Goal: Information Seeking & Learning: Learn about a topic

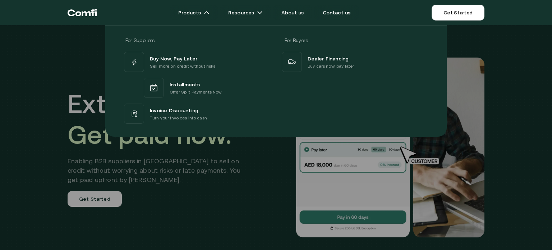
click at [176, 177] on div at bounding box center [276, 150] width 552 height 250
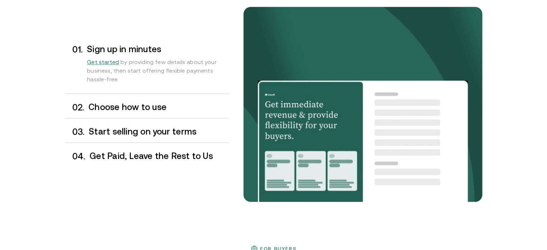
scroll to position [611, 0]
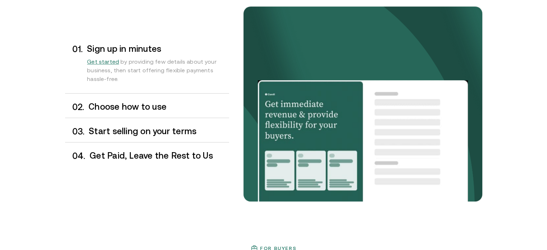
click at [158, 106] on h3 "Choose how to use" at bounding box center [158, 106] width 140 height 9
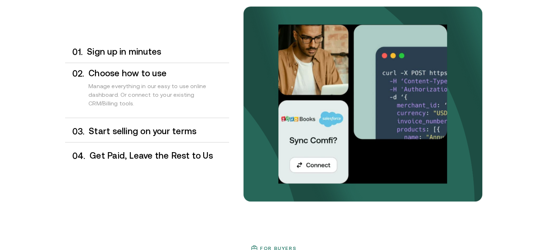
click at [158, 128] on h3 "Start selling on your terms" at bounding box center [159, 131] width 140 height 9
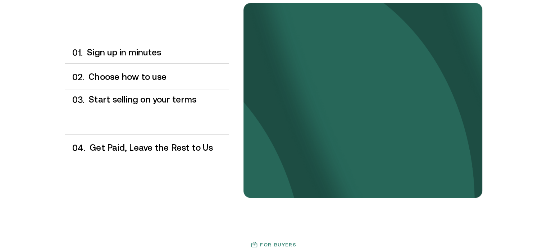
scroll to position [615, 0]
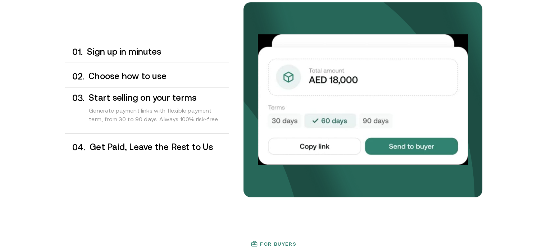
click at [158, 137] on div "0 4 . Get Paid, Leave the Rest to Us" at bounding box center [147, 147] width 164 height 21
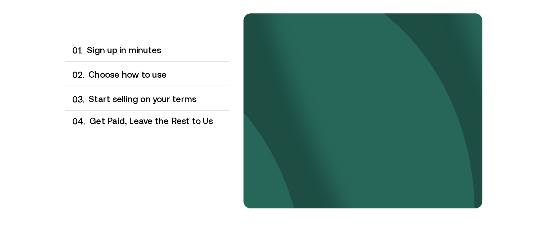
scroll to position [602, 0]
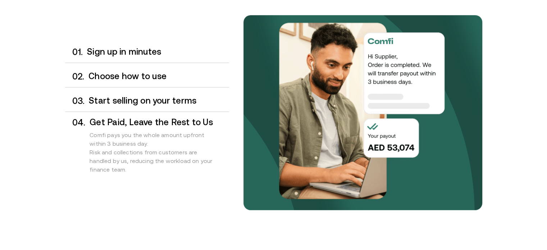
click at [148, 100] on h3 "Start selling on your terms" at bounding box center [159, 100] width 140 height 9
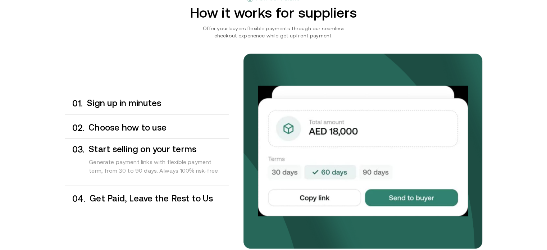
scroll to position [574, 0]
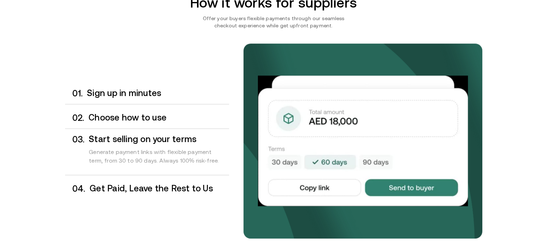
click at [142, 116] on h3 "Choose how to use" at bounding box center [158, 117] width 140 height 9
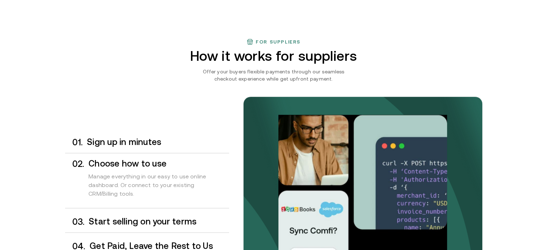
scroll to position [520, 0]
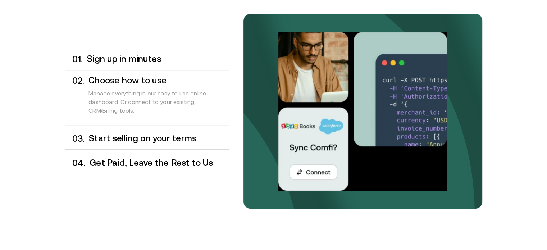
click at [130, 162] on h3 "Get Paid, Leave the Rest to Us" at bounding box center [159, 162] width 139 height 9
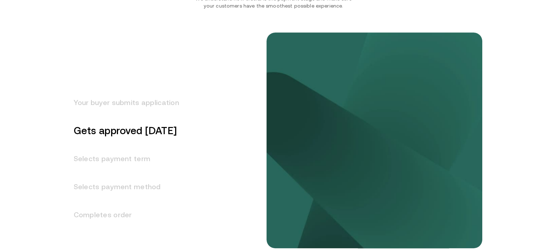
scroll to position [898, 0]
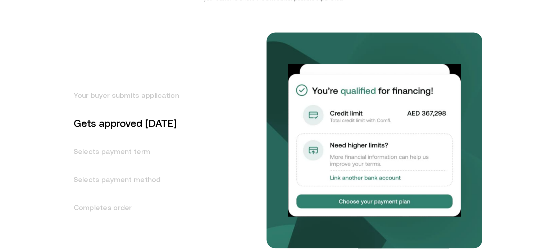
click at [122, 156] on h3 "Selects payment term" at bounding box center [122, 151] width 114 height 28
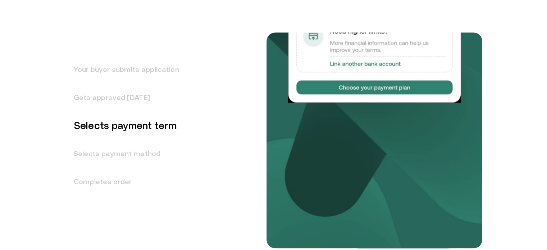
scroll to position [924, 0]
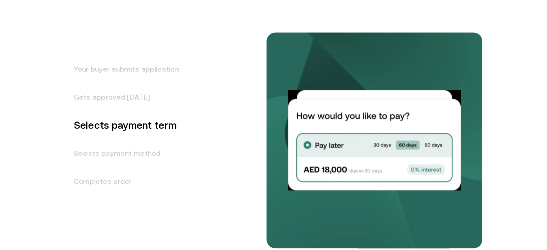
click at [127, 156] on h3 "Selects payment method" at bounding box center [122, 153] width 114 height 28
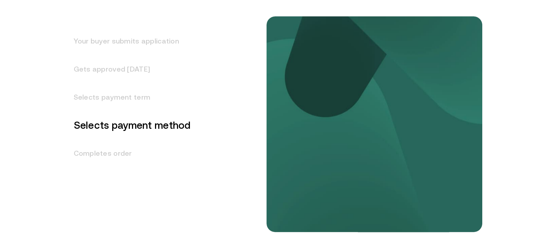
scroll to position [952, 0]
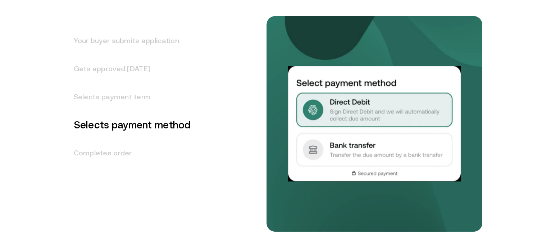
click at [122, 146] on h3 "Completes order" at bounding box center [128, 153] width 126 height 28
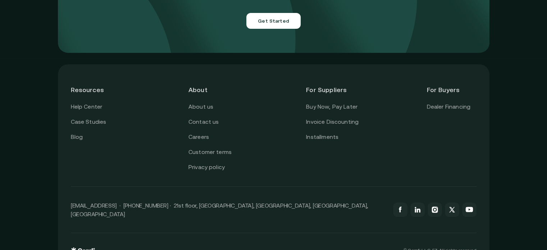
scroll to position [2594, 0]
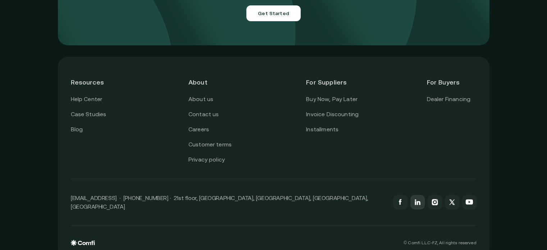
click at [420, 201] on icon at bounding box center [418, 203] width 4 height 4
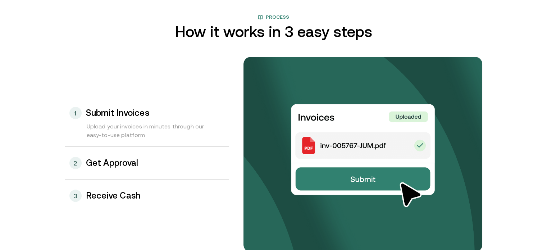
scroll to position [732, 0]
click at [148, 162] on div "2 Get Approval" at bounding box center [147, 163] width 164 height 32
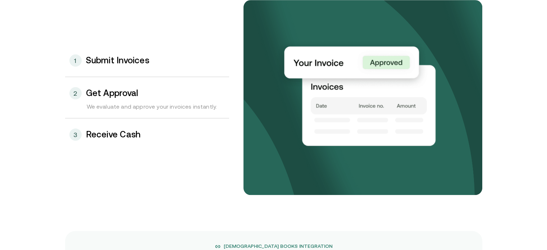
scroll to position [795, 0]
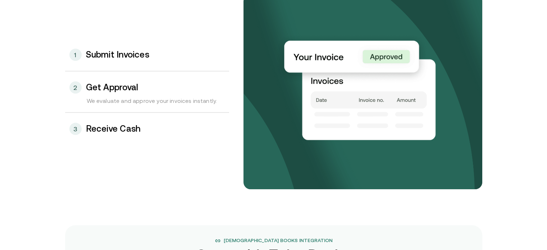
click at [130, 130] on h3 "Receive Cash" at bounding box center [113, 128] width 55 height 9
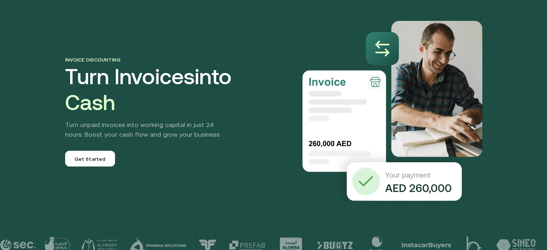
scroll to position [0, 0]
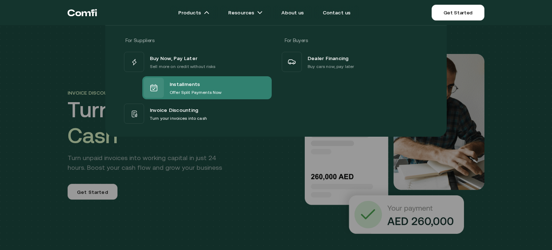
click at [194, 80] on span "Installments" at bounding box center [185, 83] width 31 height 9
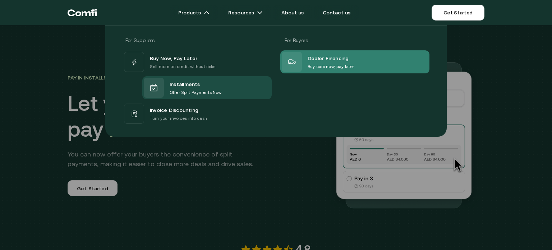
click at [309, 56] on span "Dealer Financing" at bounding box center [328, 58] width 41 height 9
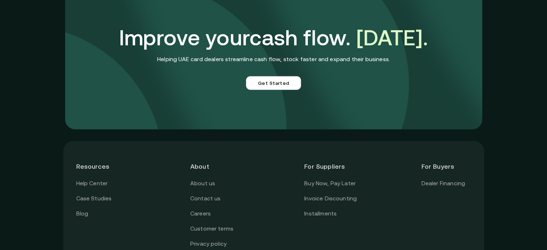
scroll to position [1710, 0]
